Goal: Browse casually: Explore the website without a specific task or goal

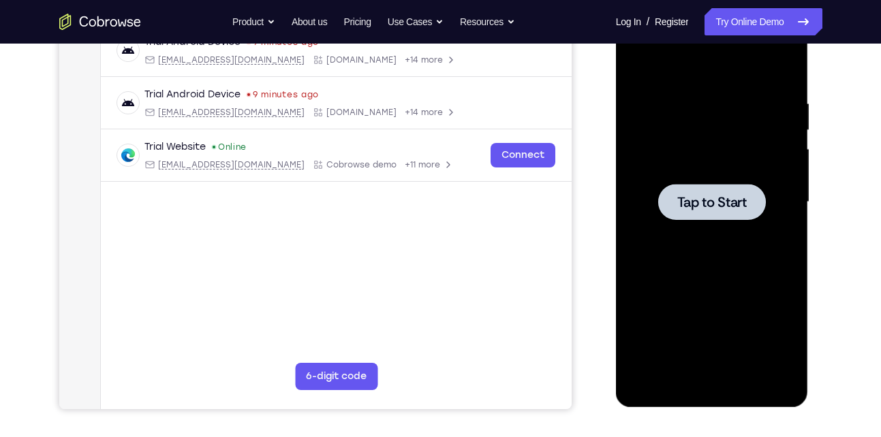
click at [730, 245] on div at bounding box center [712, 203] width 172 height 382
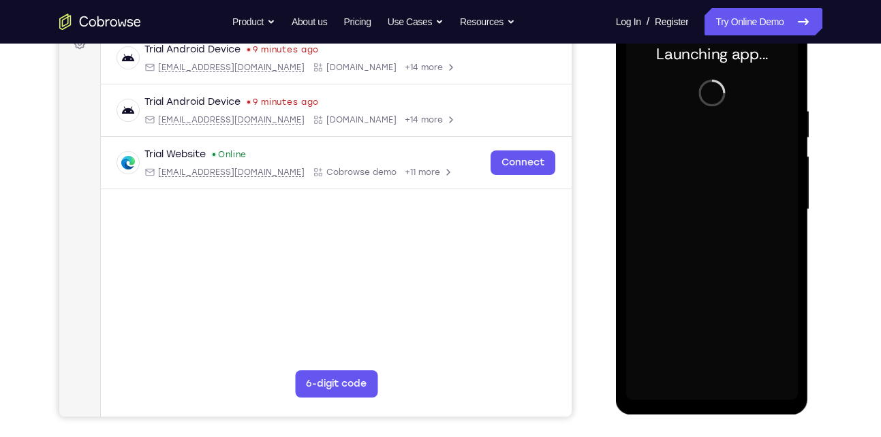
scroll to position [191, 0]
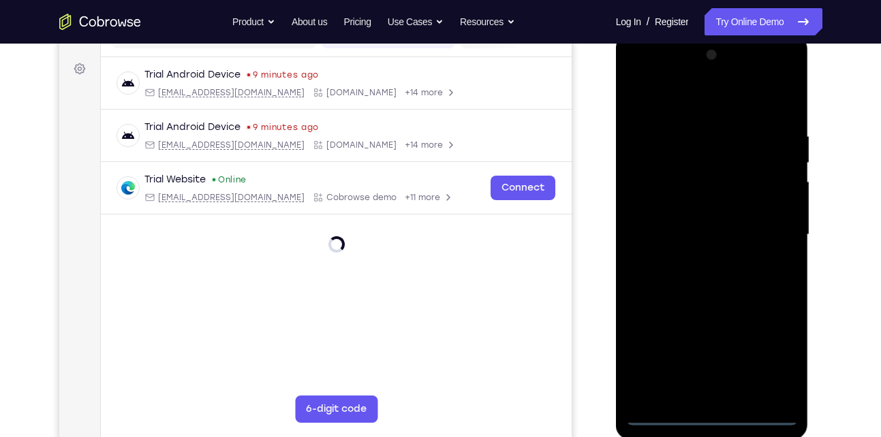
click at [715, 422] on div at bounding box center [712, 235] width 172 height 382
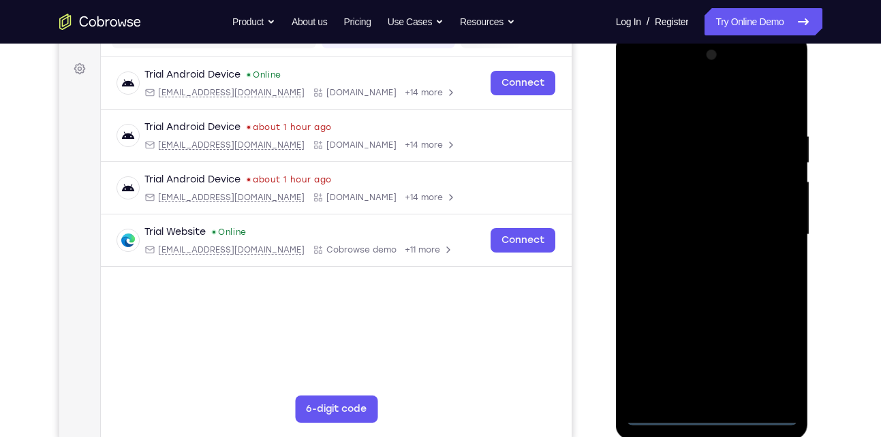
click at [771, 365] on div at bounding box center [712, 235] width 172 height 382
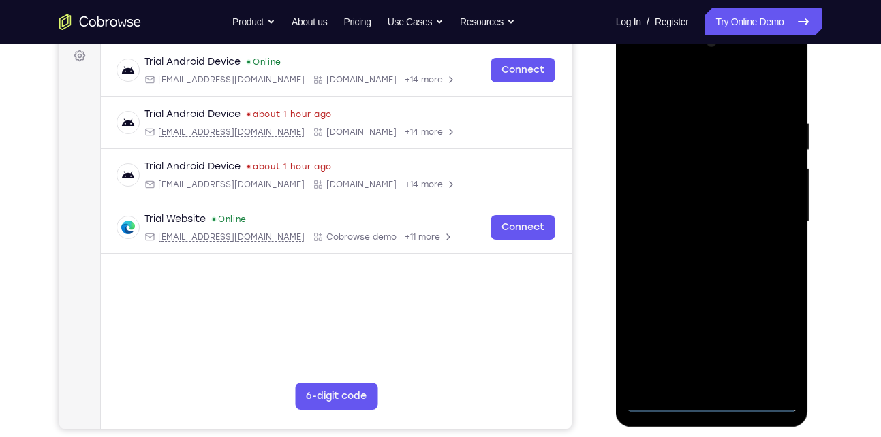
scroll to position [145, 0]
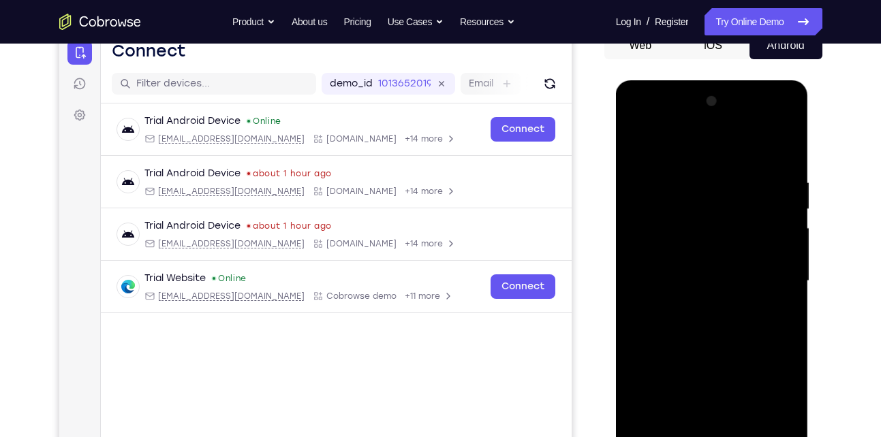
click at [633, 118] on div at bounding box center [712, 282] width 172 height 382
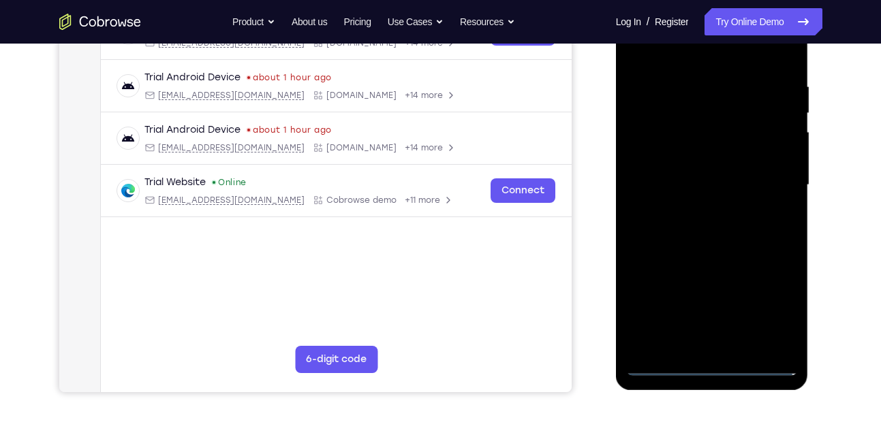
click at [763, 180] on div at bounding box center [712, 186] width 172 height 382
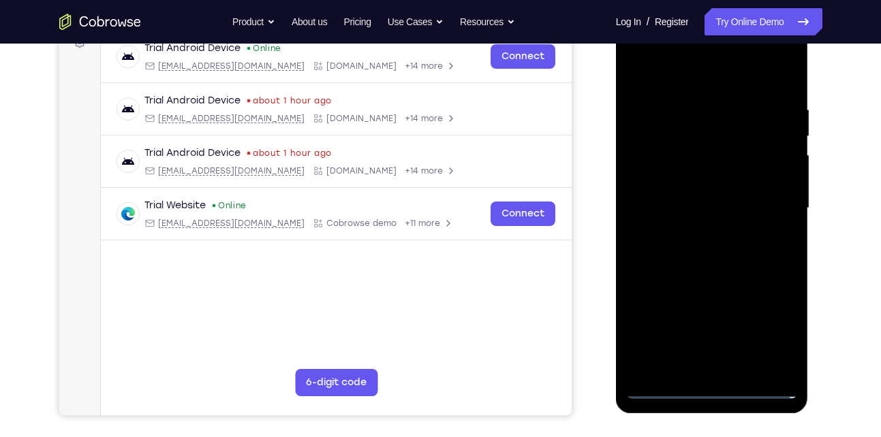
click at [694, 234] on div at bounding box center [712, 209] width 172 height 382
click at [700, 194] on div at bounding box center [712, 209] width 172 height 382
click at [684, 183] on div at bounding box center [712, 209] width 172 height 382
click at [700, 205] on div at bounding box center [712, 209] width 172 height 382
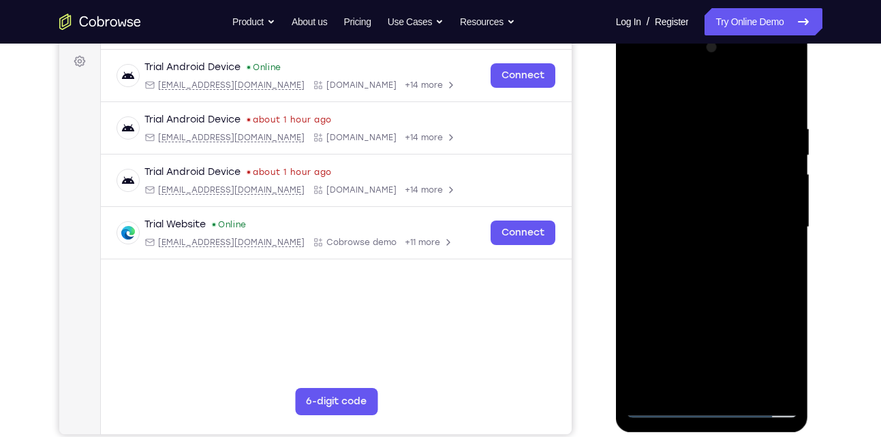
click at [726, 285] on div at bounding box center [712, 228] width 172 height 382
click at [741, 388] on div at bounding box center [712, 228] width 172 height 382
click at [778, 87] on div at bounding box center [712, 228] width 172 height 382
click at [717, 283] on div at bounding box center [712, 228] width 172 height 382
click at [735, 255] on div at bounding box center [712, 228] width 172 height 382
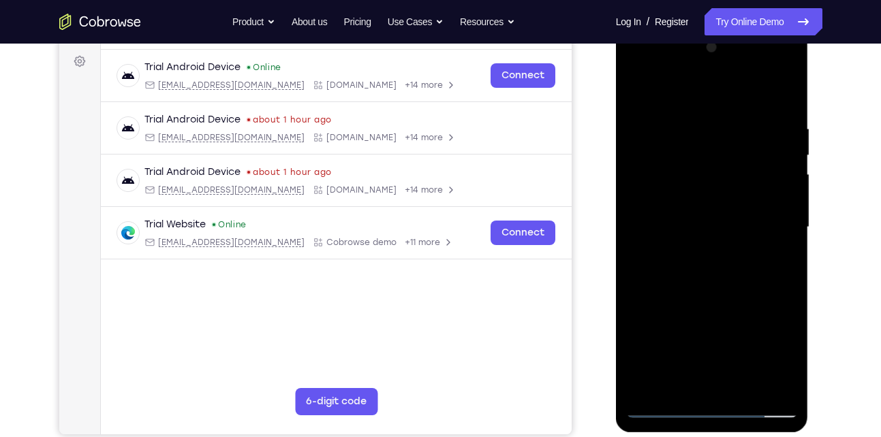
click at [777, 200] on div at bounding box center [712, 228] width 172 height 382
click at [640, 89] on div at bounding box center [712, 228] width 172 height 382
click at [787, 89] on div at bounding box center [712, 228] width 172 height 382
click at [707, 123] on div at bounding box center [712, 228] width 172 height 382
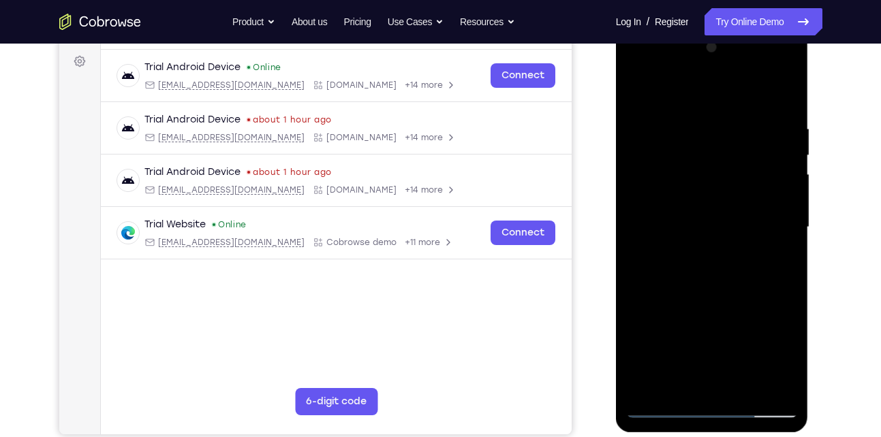
click at [633, 87] on div at bounding box center [712, 228] width 172 height 382
click at [694, 132] on div at bounding box center [712, 228] width 172 height 382
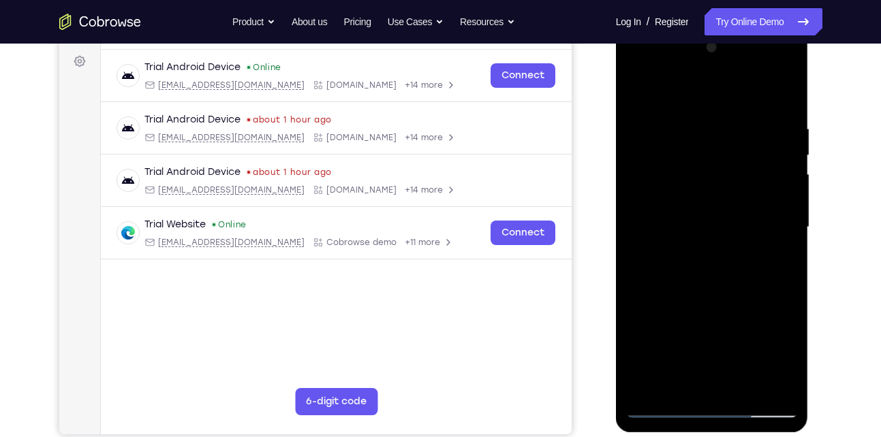
click at [694, 132] on div at bounding box center [712, 228] width 172 height 382
click at [652, 389] on div at bounding box center [712, 228] width 172 height 382
click at [739, 125] on div at bounding box center [712, 228] width 172 height 382
click at [677, 89] on div at bounding box center [712, 228] width 172 height 382
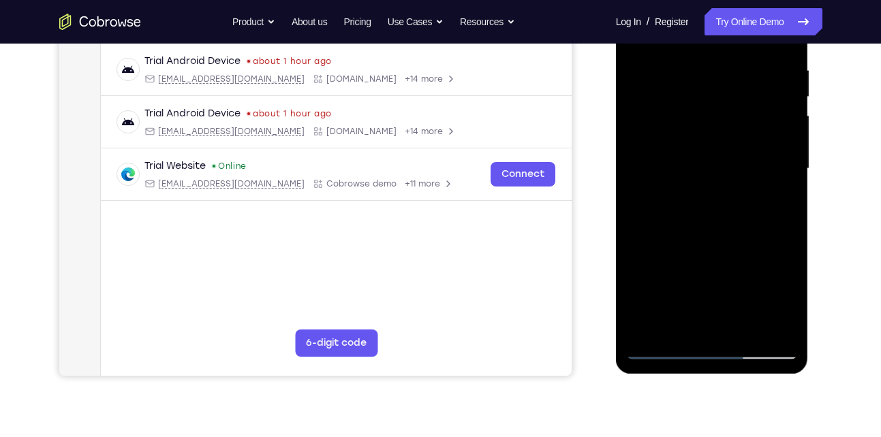
scroll to position [260, 0]
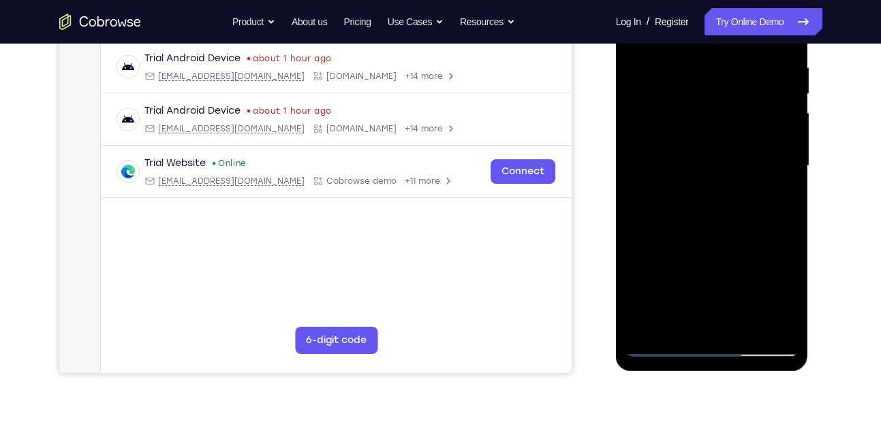
drag, startPoint x: 727, startPoint y: 204, endPoint x: 734, endPoint y: 72, distance: 133.0
click at [734, 72] on div at bounding box center [712, 166] width 172 height 382
drag, startPoint x: 762, startPoint y: 228, endPoint x: 764, endPoint y: 189, distance: 38.2
click at [764, 189] on div at bounding box center [712, 166] width 172 height 382
drag, startPoint x: 724, startPoint y: 239, endPoint x: 740, endPoint y: 172, distance: 69.2
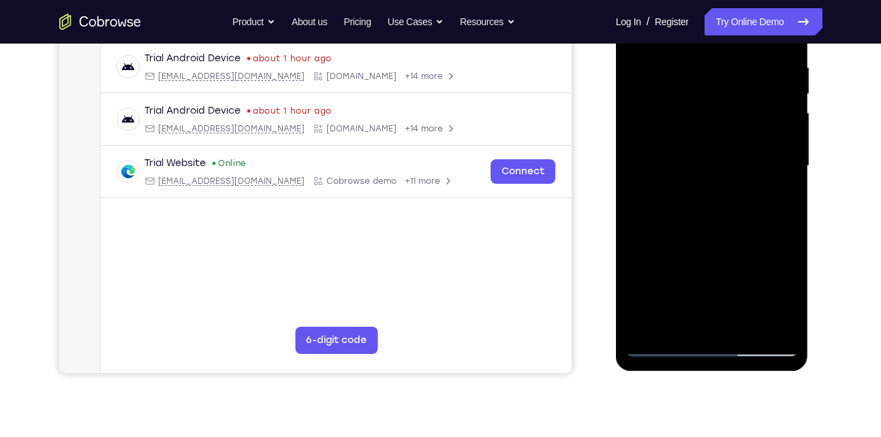
click at [740, 172] on div at bounding box center [712, 166] width 172 height 382
drag, startPoint x: 715, startPoint y: 240, endPoint x: 727, endPoint y: 187, distance: 53.7
click at [727, 187] on div at bounding box center [712, 166] width 172 height 382
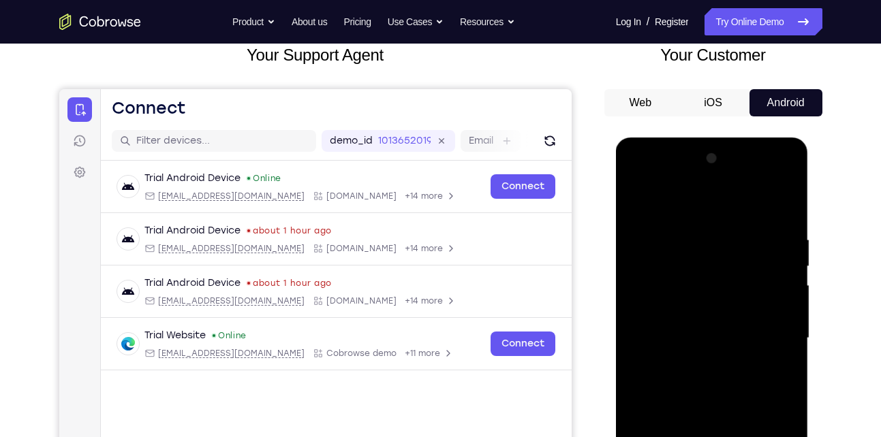
drag, startPoint x: 719, startPoint y: 247, endPoint x: 726, endPoint y: 412, distance: 165.1
click at [726, 412] on div at bounding box center [712, 339] width 172 height 382
click at [767, 259] on div at bounding box center [712, 339] width 172 height 382
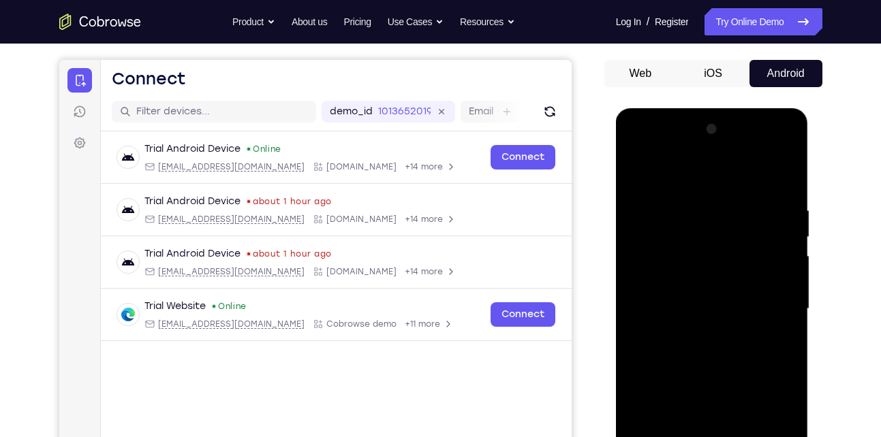
scroll to position [116, 0]
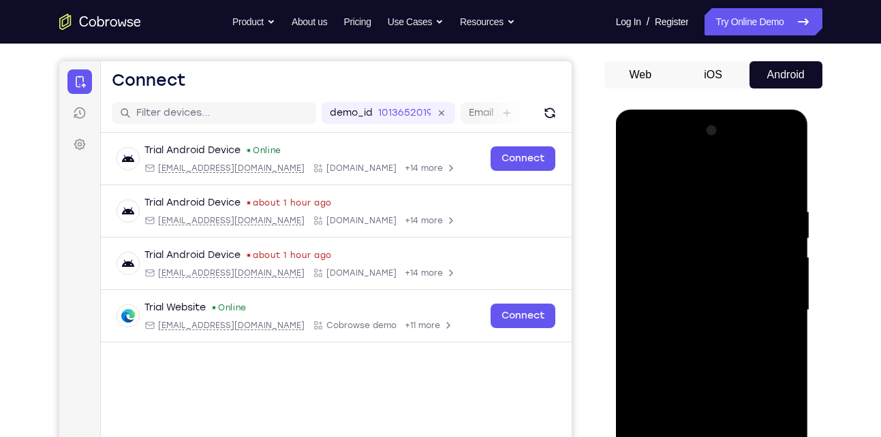
drag, startPoint x: 729, startPoint y: 228, endPoint x: 722, endPoint y: 386, distance: 157.5
click at [722, 386] on div at bounding box center [712, 311] width 172 height 382
click at [673, 310] on div at bounding box center [712, 311] width 172 height 382
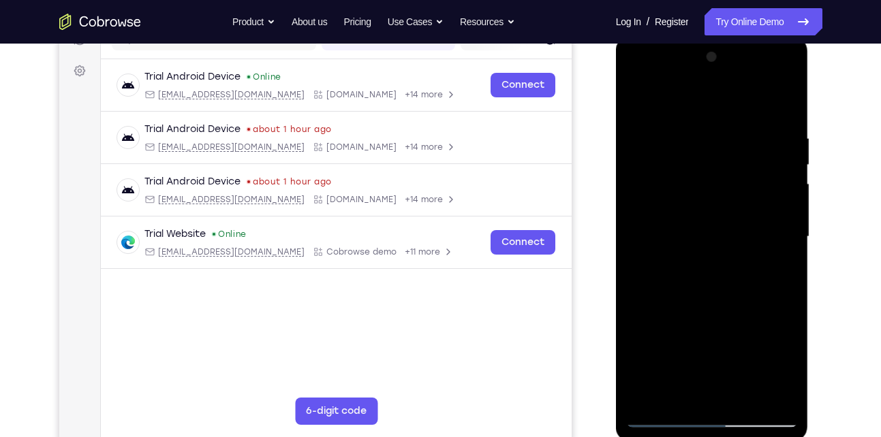
scroll to position [190, 0]
click at [638, 93] on div at bounding box center [712, 237] width 172 height 382
click at [694, 142] on div at bounding box center [712, 237] width 172 height 382
click at [653, 399] on div at bounding box center [712, 237] width 172 height 382
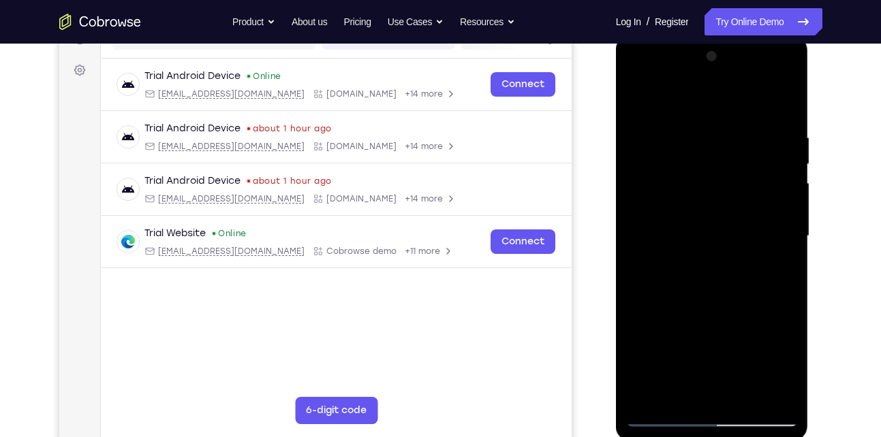
drag, startPoint x: 747, startPoint y: 341, endPoint x: 638, endPoint y: 341, distance: 108.3
click at [638, 341] on div at bounding box center [712, 237] width 172 height 382
click at [679, 391] on div at bounding box center [712, 237] width 172 height 382
click at [712, 200] on div at bounding box center [712, 237] width 172 height 382
click at [789, 245] on div at bounding box center [712, 237] width 172 height 382
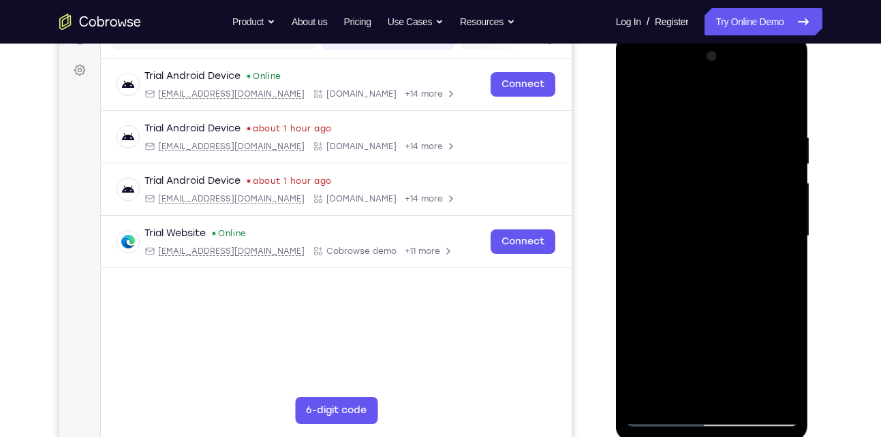
click at [789, 245] on div at bounding box center [712, 237] width 172 height 382
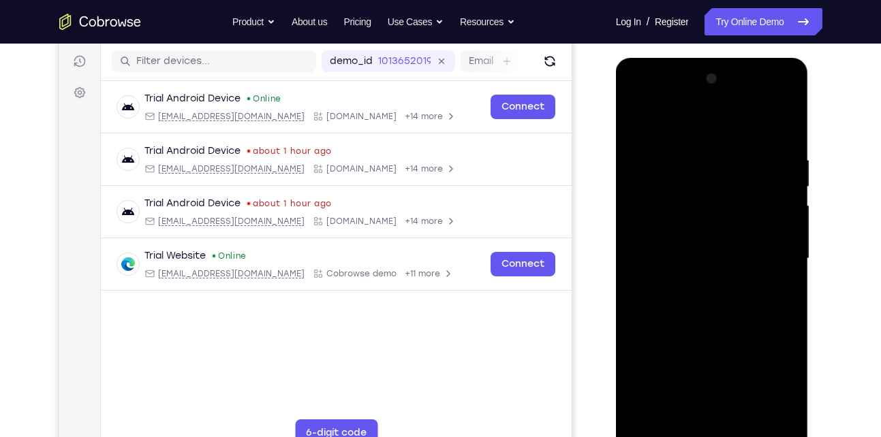
scroll to position [168, 0]
click at [636, 268] on div at bounding box center [712, 258] width 172 height 382
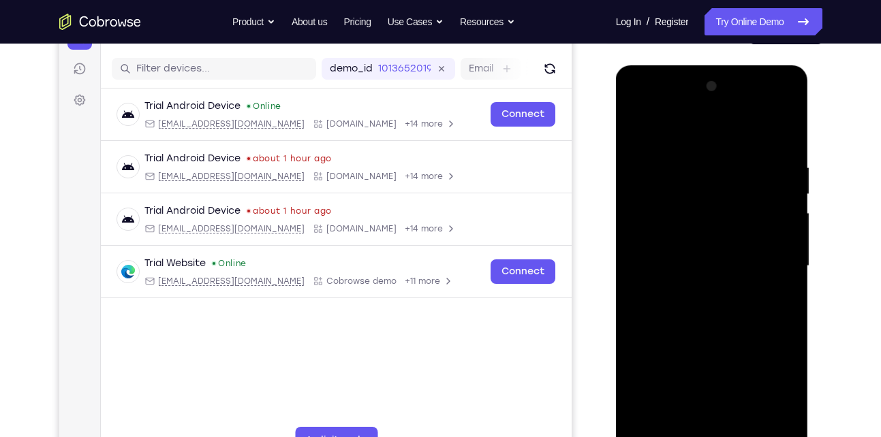
scroll to position [159, 0]
click at [638, 129] on div at bounding box center [712, 267] width 172 height 382
click at [708, 272] on div at bounding box center [712, 267] width 172 height 382
click at [637, 125] on div at bounding box center [712, 267] width 172 height 382
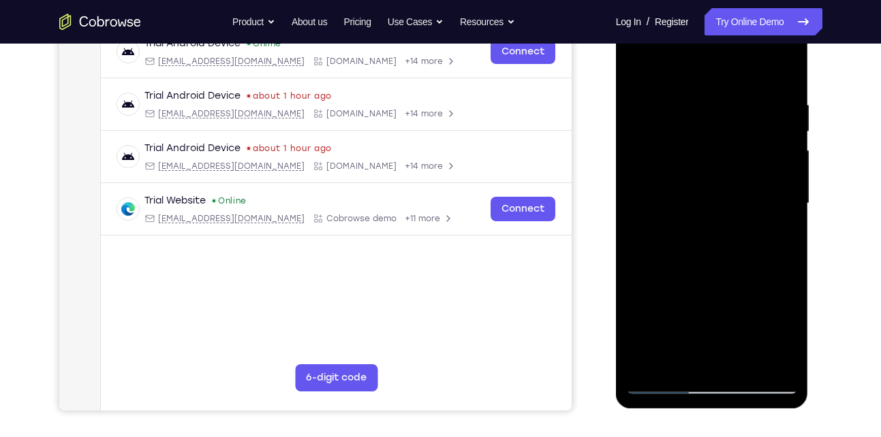
scroll to position [208, 0]
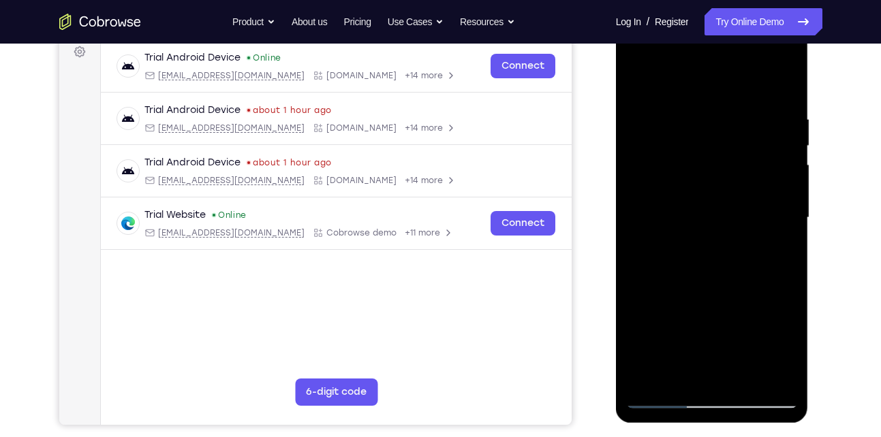
click at [650, 261] on div at bounding box center [712, 218] width 172 height 382
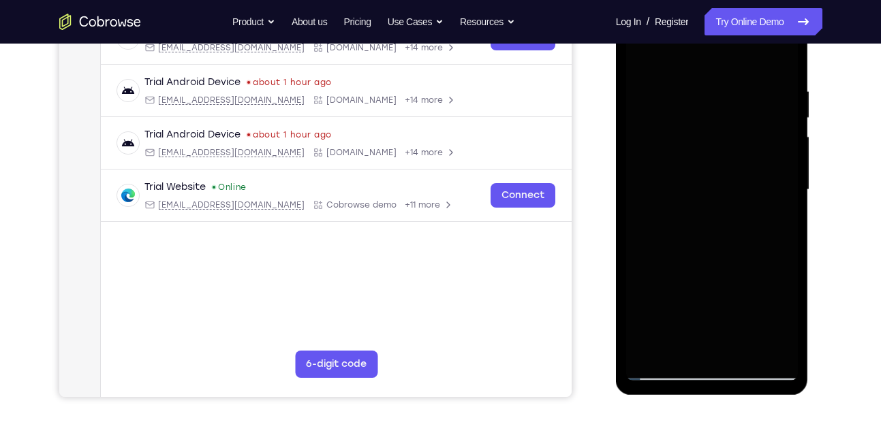
scroll to position [236, 0]
drag, startPoint x: 709, startPoint y: 139, endPoint x: 713, endPoint y: 170, distance: 31.0
click at [713, 170] on div at bounding box center [712, 191] width 172 height 382
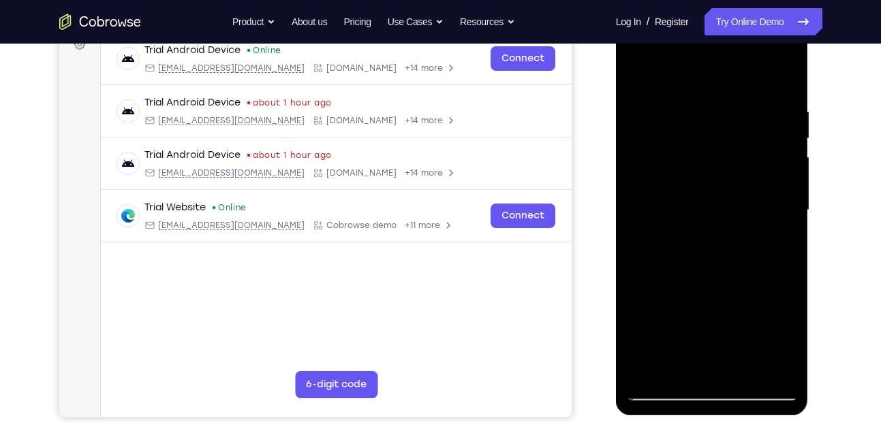
scroll to position [219, 0]
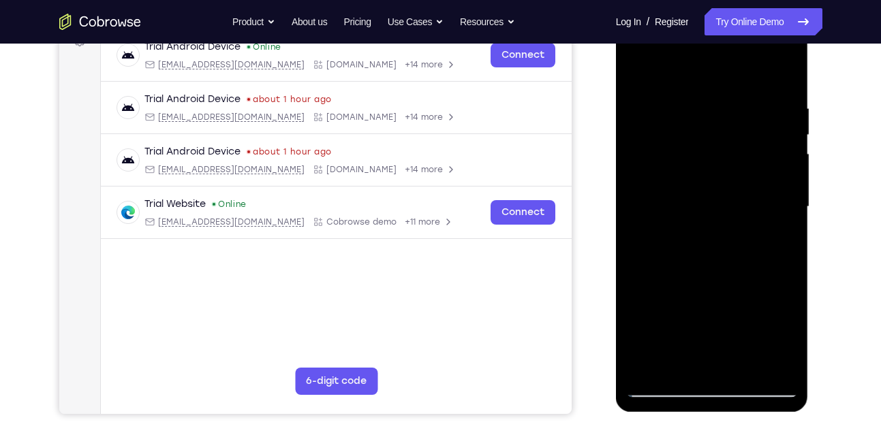
click at [743, 364] on div at bounding box center [712, 207] width 172 height 382
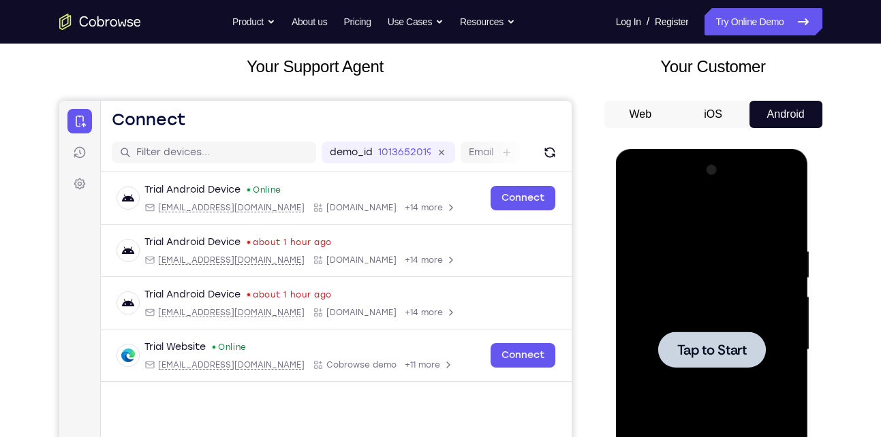
scroll to position [74, 0]
